Goal: Information Seeking & Learning: Learn about a topic

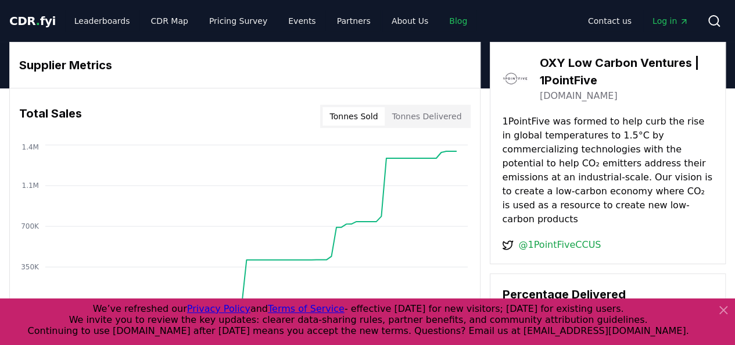
click at [441, 21] on link "Blog" at bounding box center [458, 20] width 37 height 21
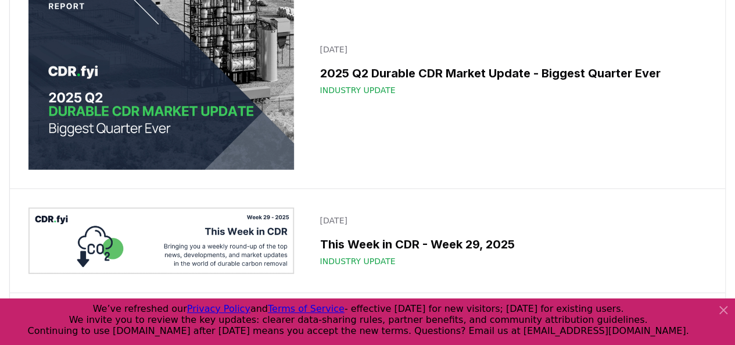
scroll to position [1569, 0]
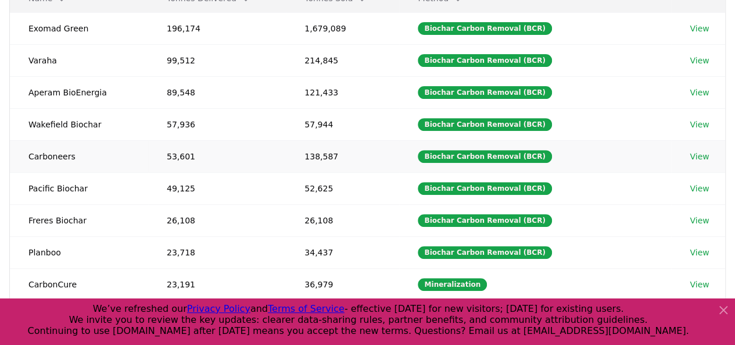
scroll to position [116, 0]
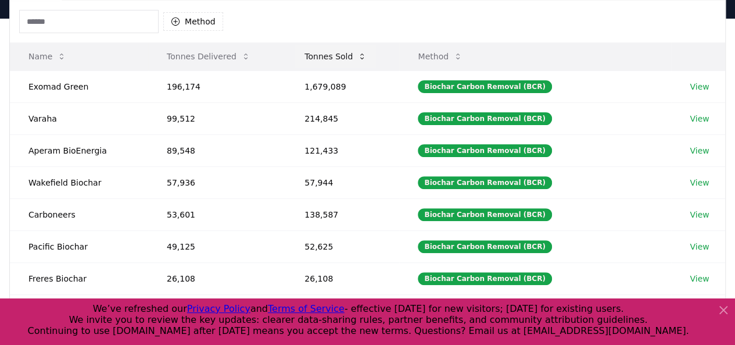
click at [345, 60] on button "Tonnes Sold" at bounding box center [335, 56] width 81 height 23
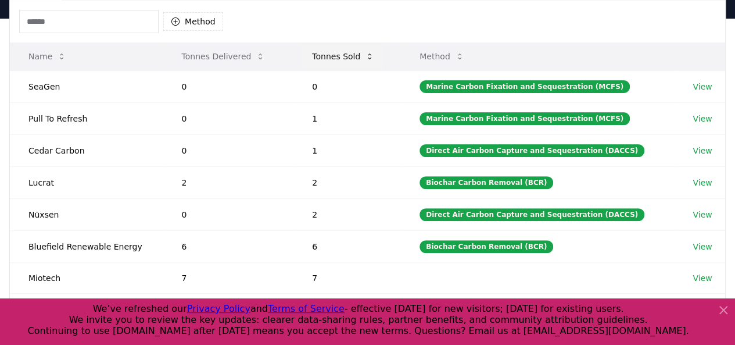
click at [346, 59] on button "Tonnes Sold" at bounding box center [343, 56] width 81 height 23
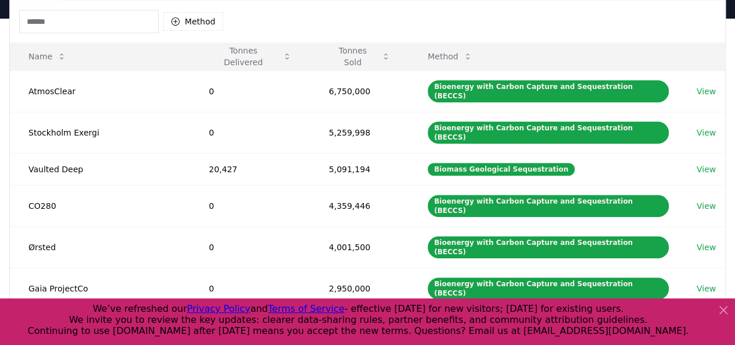
scroll to position [291, 0]
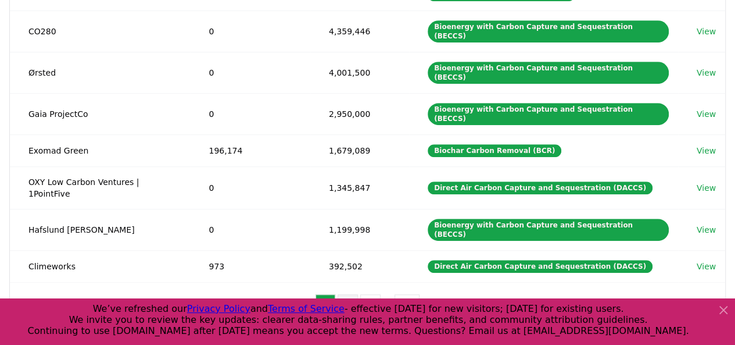
click at [348, 294] on button "2" at bounding box center [348, 305] width 20 height 23
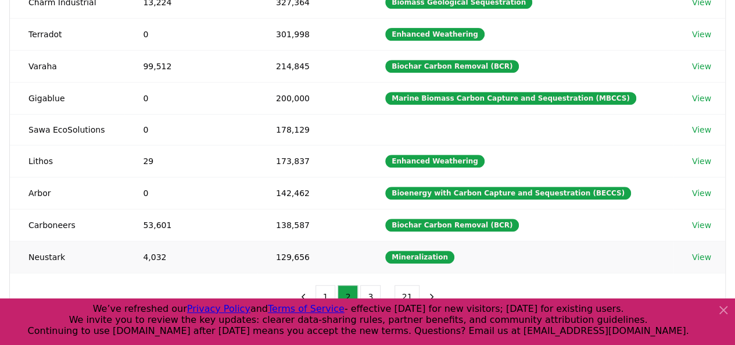
scroll to position [174, 0]
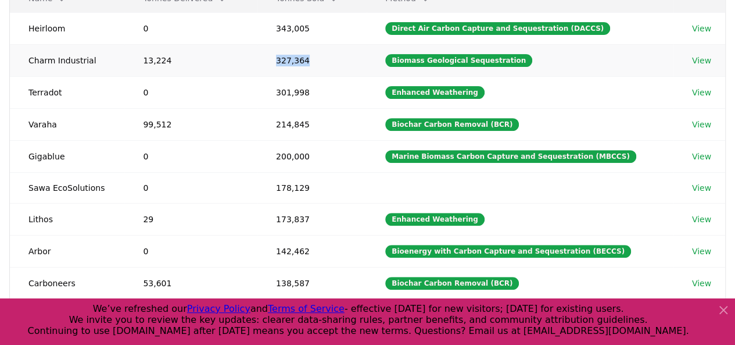
drag, startPoint x: 282, startPoint y: 59, endPoint x: 315, endPoint y: 59, distance: 32.5
click at [315, 59] on td "327,364" at bounding box center [311, 60] width 109 height 32
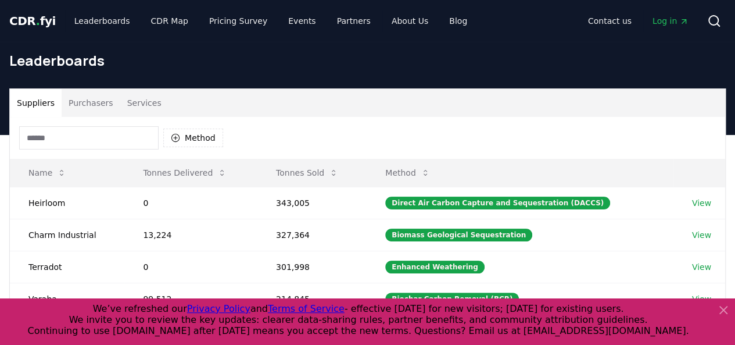
click at [124, 137] on input at bounding box center [88, 137] width 139 height 23
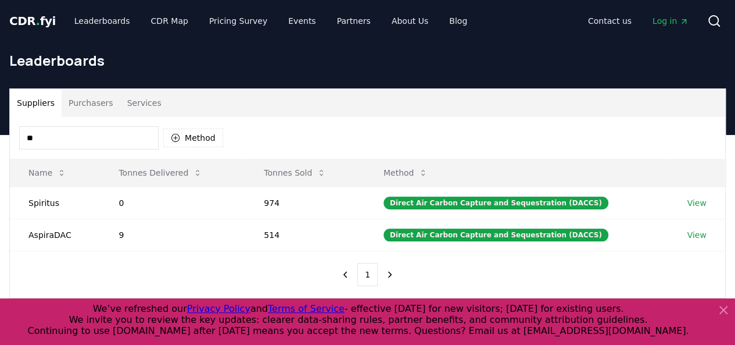
click at [96, 133] on input "**" at bounding box center [88, 137] width 139 height 23
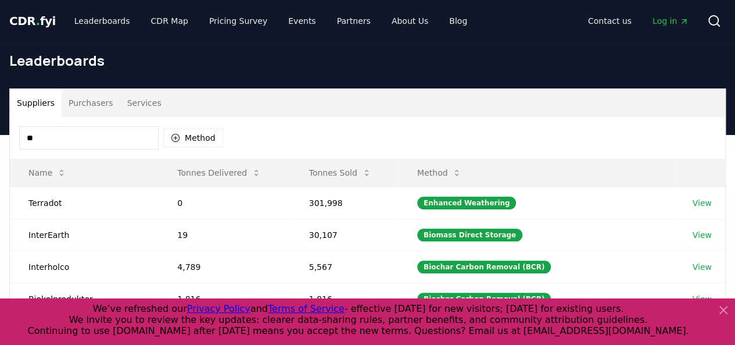
type input "*"
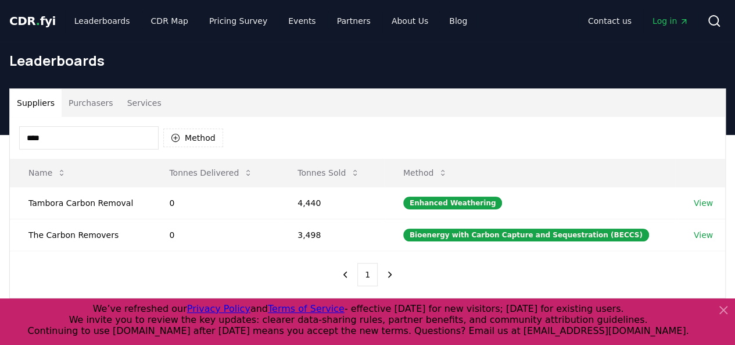
type input "****"
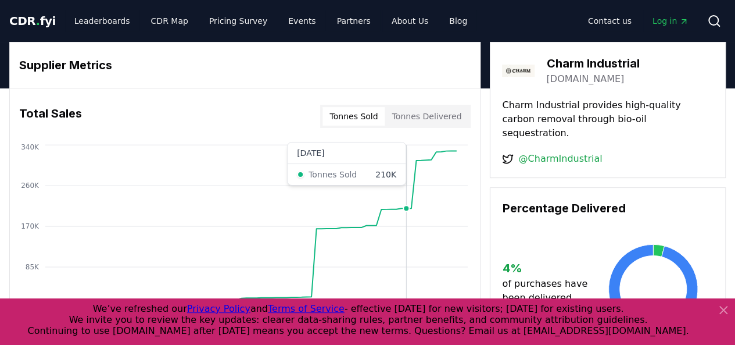
scroll to position [58, 0]
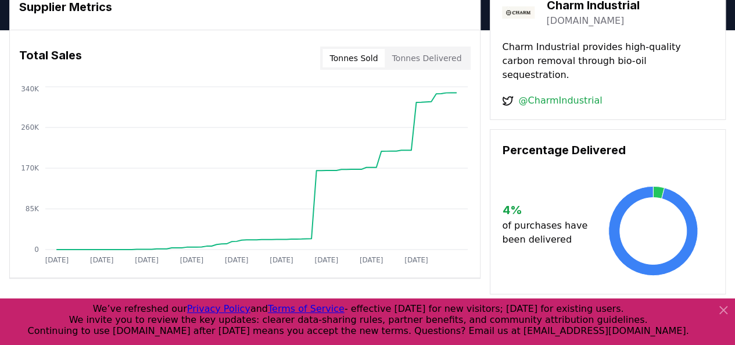
click at [412, 54] on button "Tonnes Delivered" at bounding box center [427, 58] width 84 height 19
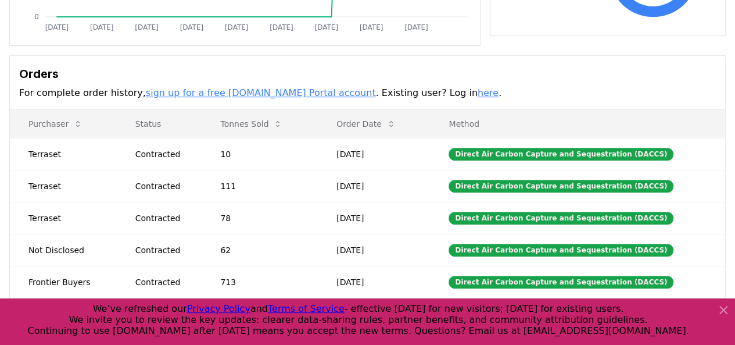
scroll to position [349, 0]
